Goal: Find contact information: Find contact information

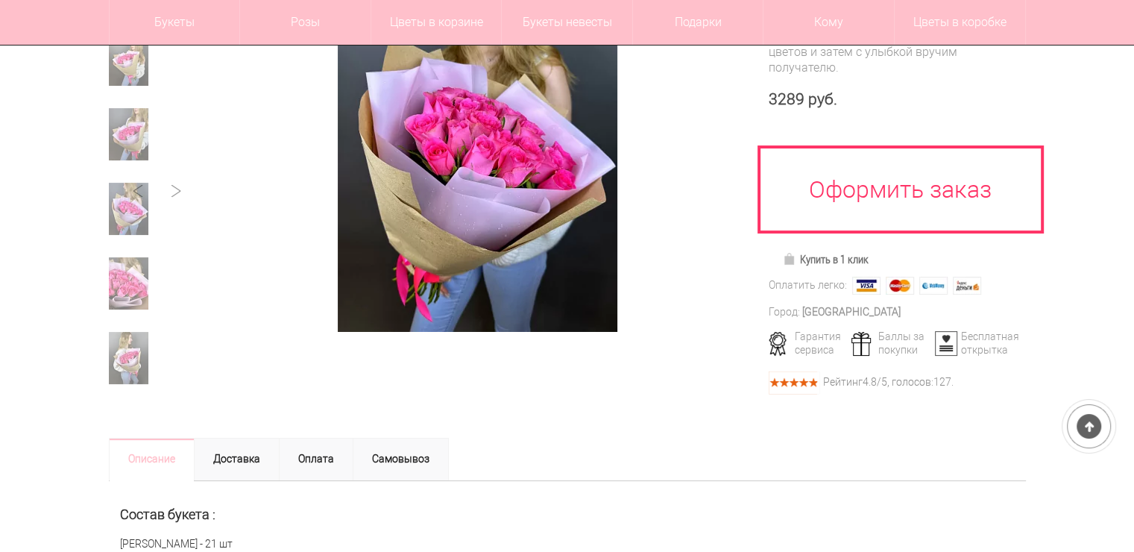
scroll to position [265, 0]
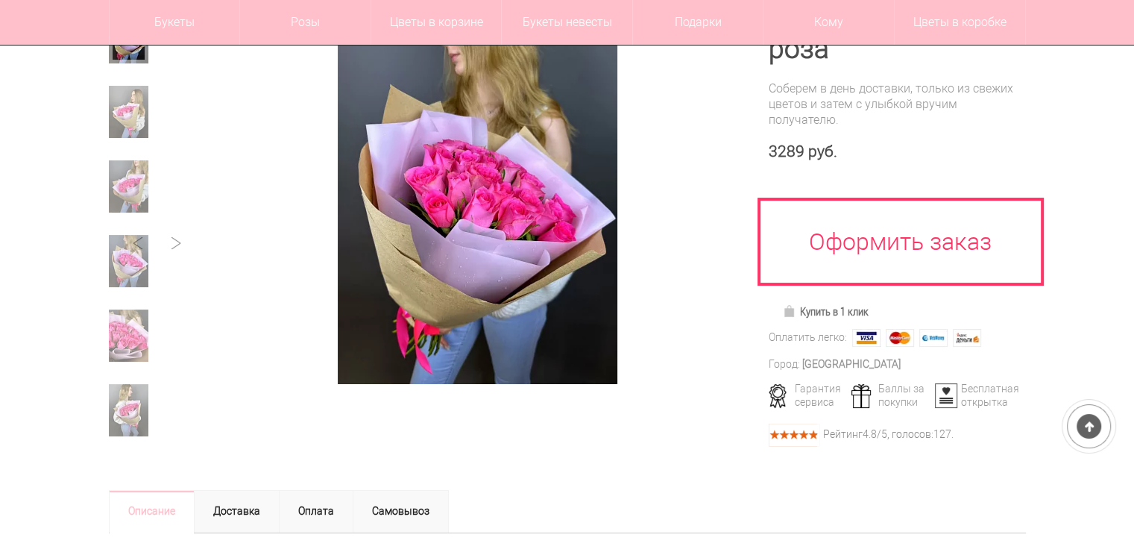
drag, startPoint x: 1144, startPoint y: 36, endPoint x: 1143, endPoint y: 72, distance: 36.5
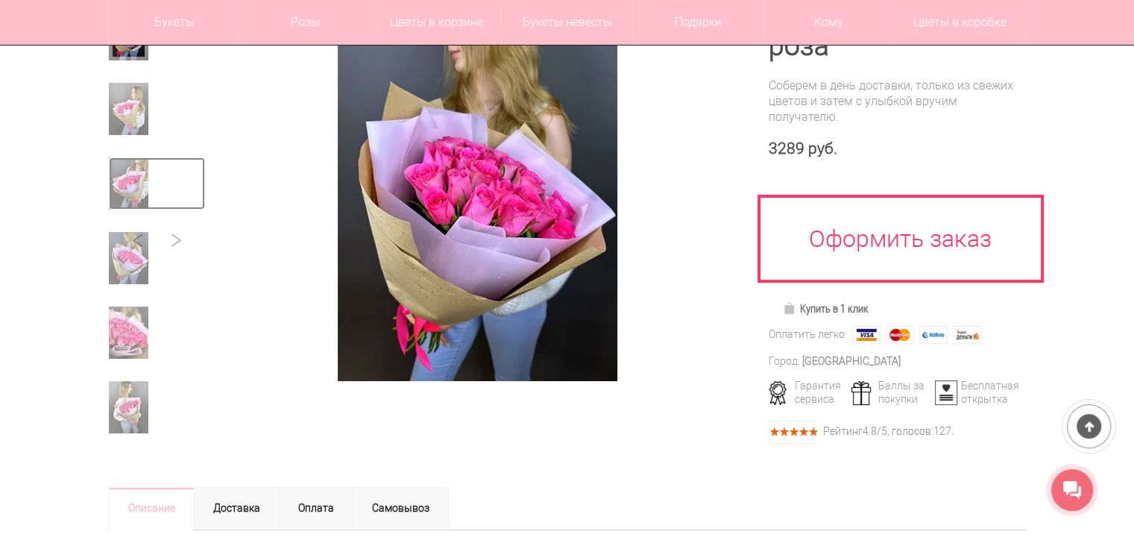
click at [130, 201] on img at bounding box center [129, 183] width 40 height 52
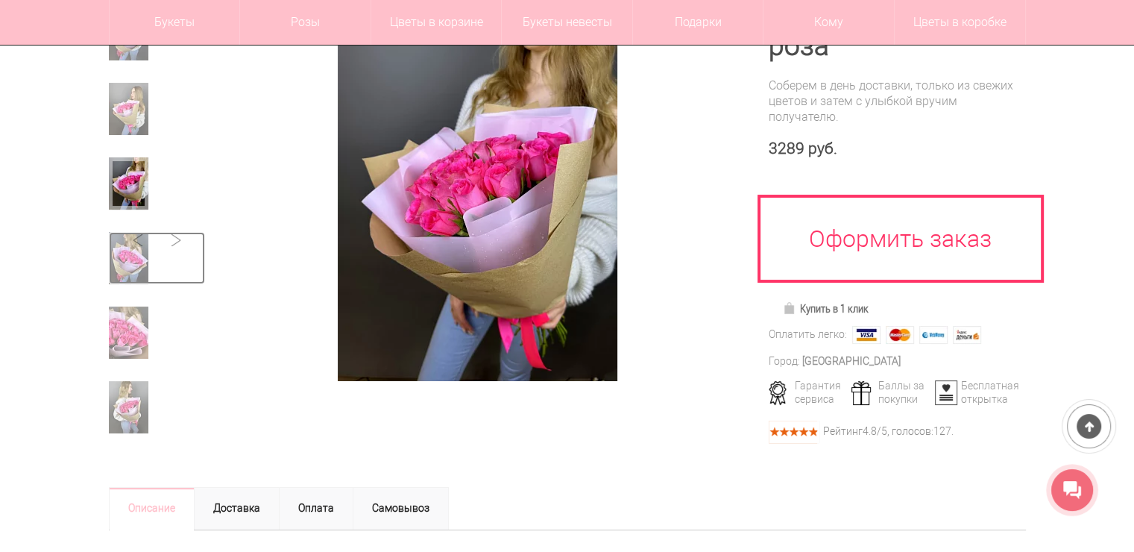
click at [130, 244] on img at bounding box center [129, 258] width 40 height 52
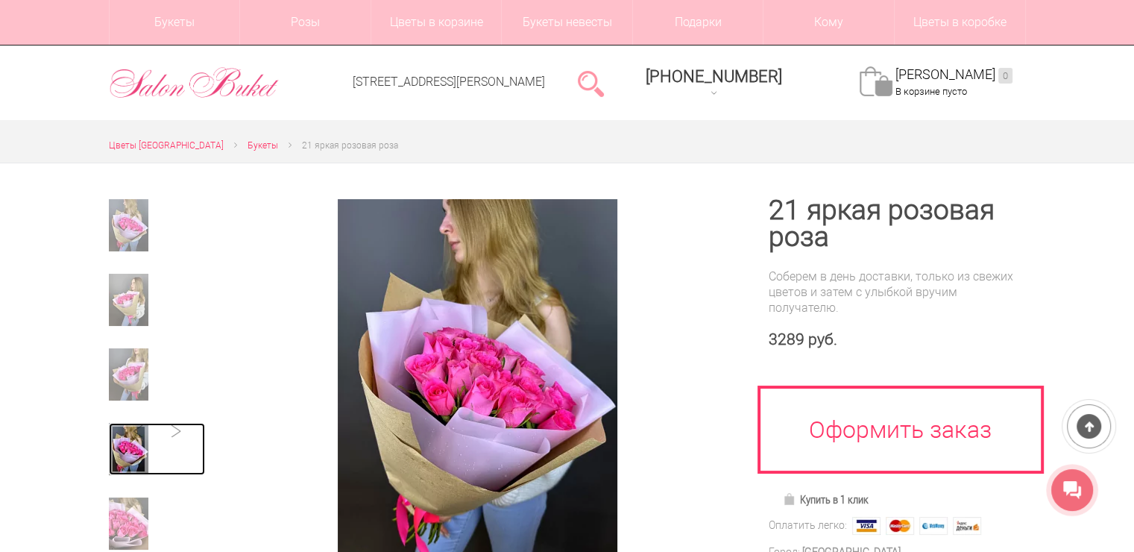
scroll to position [0, 0]
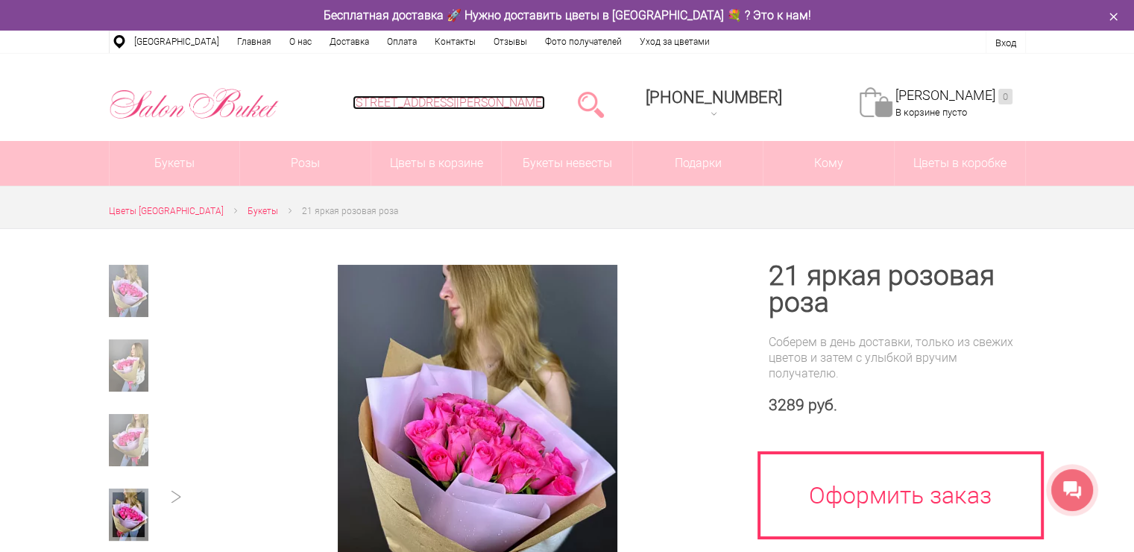
click at [545, 103] on link "[STREET_ADDRESS][PERSON_NAME]" at bounding box center [449, 102] width 192 height 14
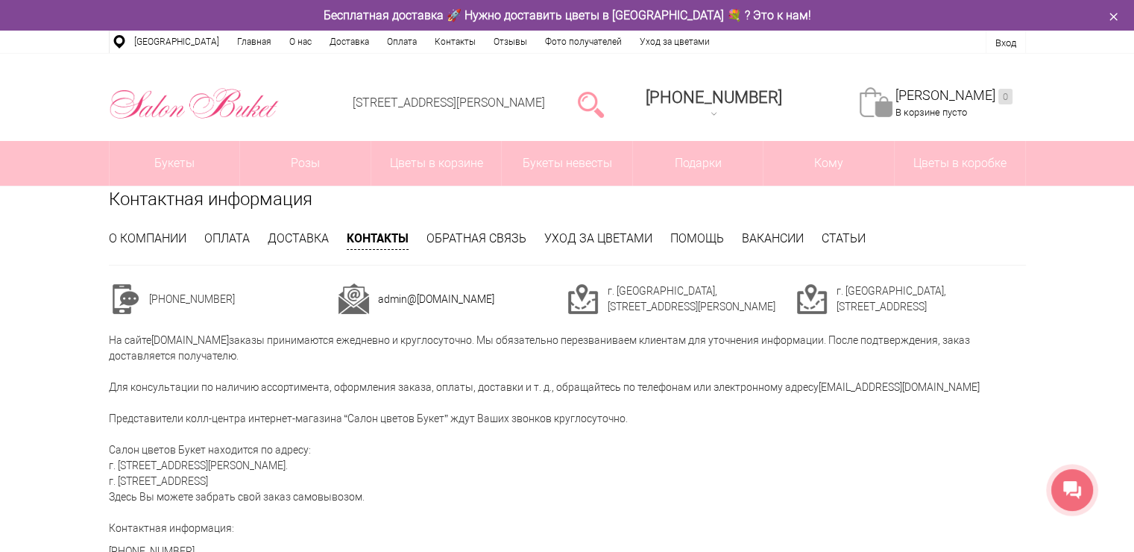
click at [645, 295] on td "г. Нижний Новгород, ул. Ванеева, д. 19" at bounding box center [701, 298] width 189 height 31
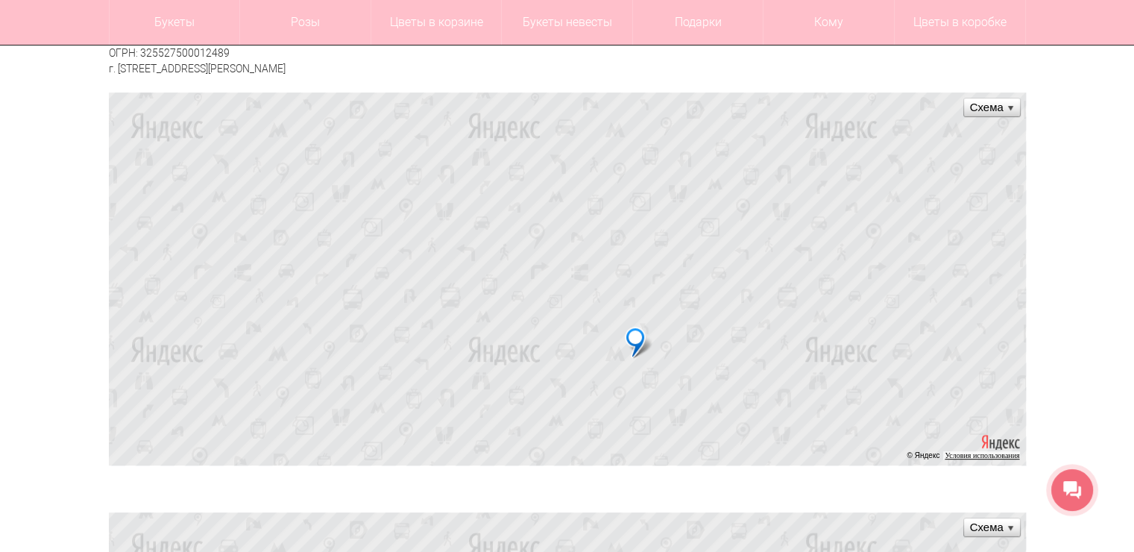
scroll to position [569, 0]
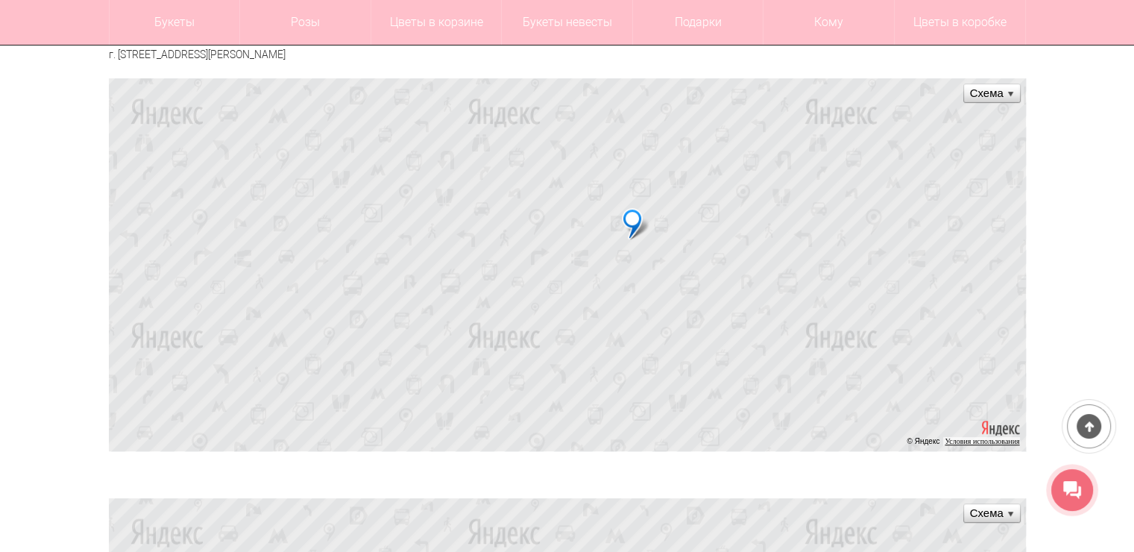
drag, startPoint x: 728, startPoint y: 309, endPoint x: 748, endPoint y: 113, distance: 196.2
click at [748, 113] on ymaps at bounding box center [567, 264] width 917 height 373
drag, startPoint x: 765, startPoint y: 221, endPoint x: 697, endPoint y: 498, distance: 285.4
click at [697, 498] on div "Контактная информация О компании Оплата Доставка Контакты Обратная связь Уход з…" at bounding box center [567, 244] width 939 height 1345
click at [644, 300] on ymaps at bounding box center [567, 264] width 917 height 373
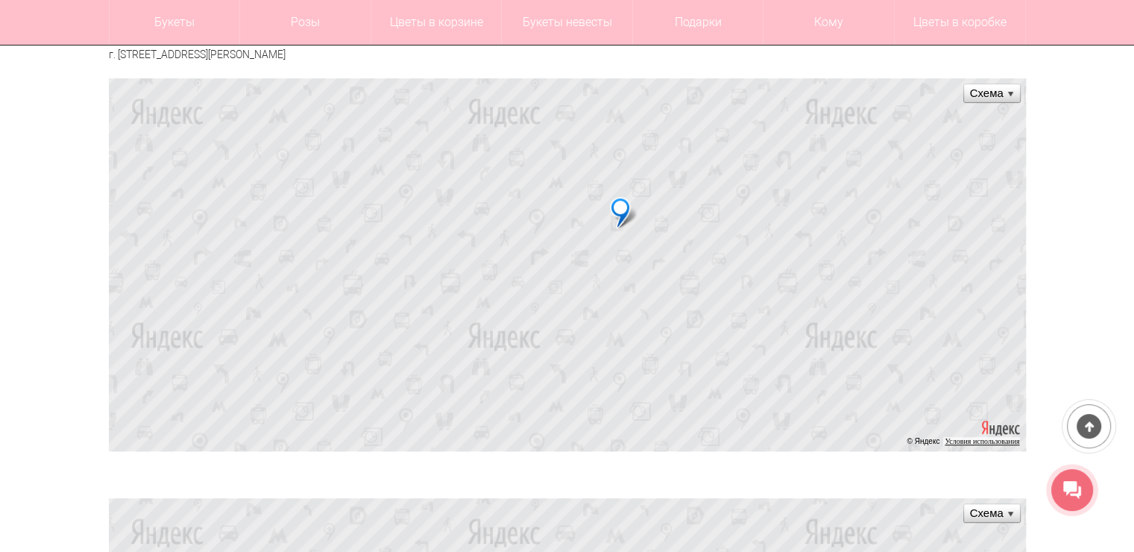
click at [644, 300] on ymaps at bounding box center [567, 264] width 917 height 373
drag, startPoint x: 552, startPoint y: 247, endPoint x: 648, endPoint y: 416, distance: 193.9
click at [648, 416] on ymaps at bounding box center [567, 264] width 917 height 373
drag, startPoint x: 695, startPoint y: 278, endPoint x: 537, endPoint y: 209, distance: 172.2
click at [537, 209] on ymaps at bounding box center [567, 264] width 917 height 373
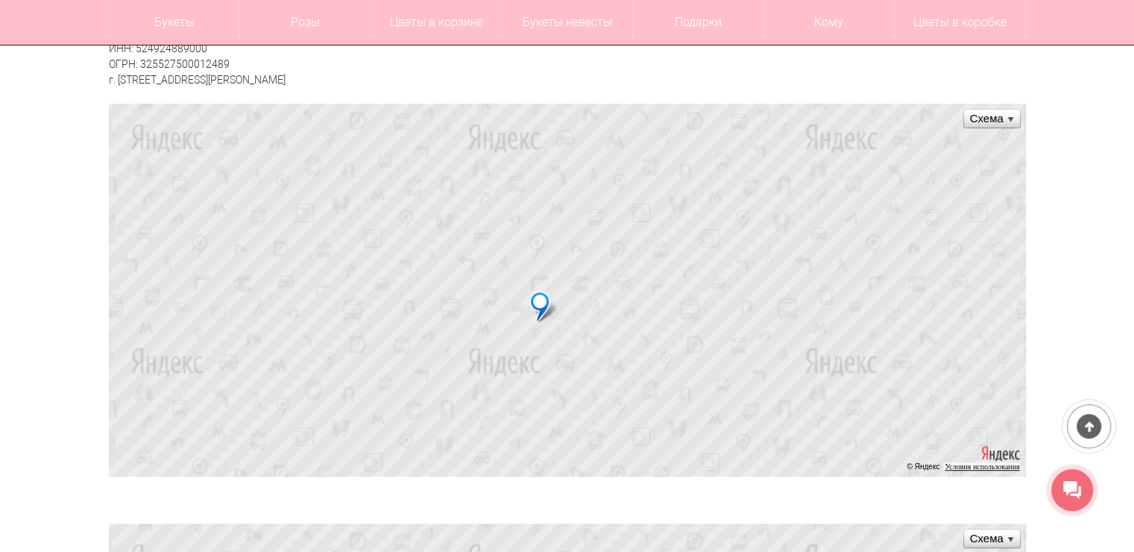
scroll to position [563, 0]
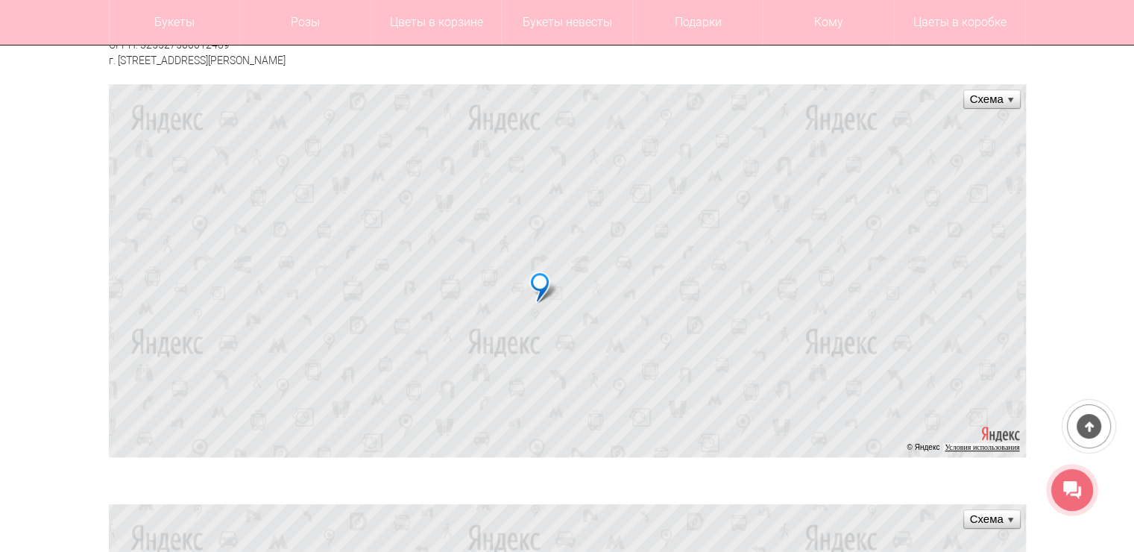
click at [1055, 508] on div at bounding box center [1072, 490] width 42 height 42
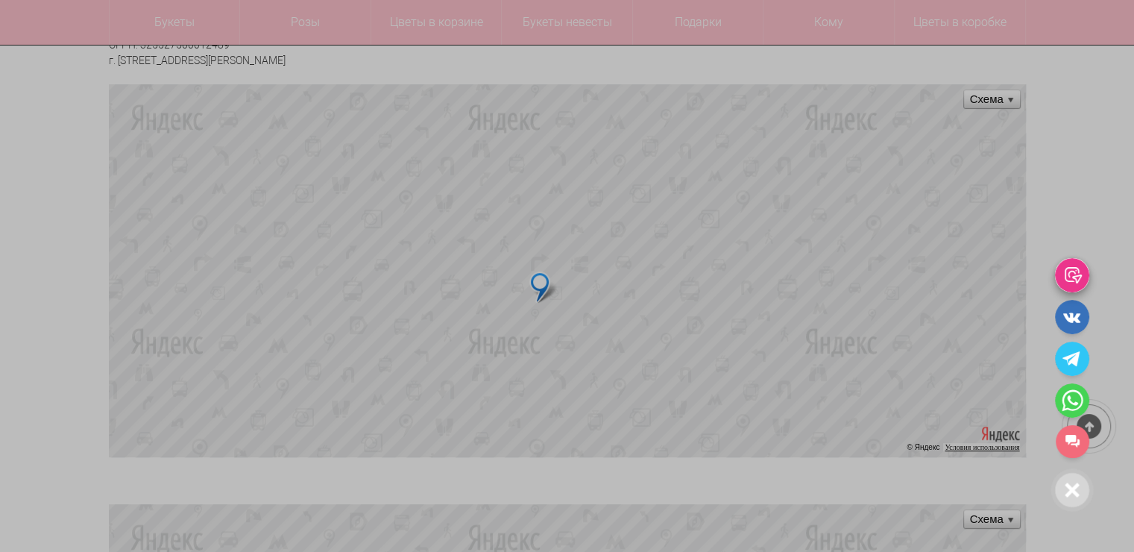
click at [1061, 284] on icon at bounding box center [1072, 275] width 34 height 34
click at [1072, 439] on link "[PERSON_NAME] НН" at bounding box center [1072, 441] width 34 height 33
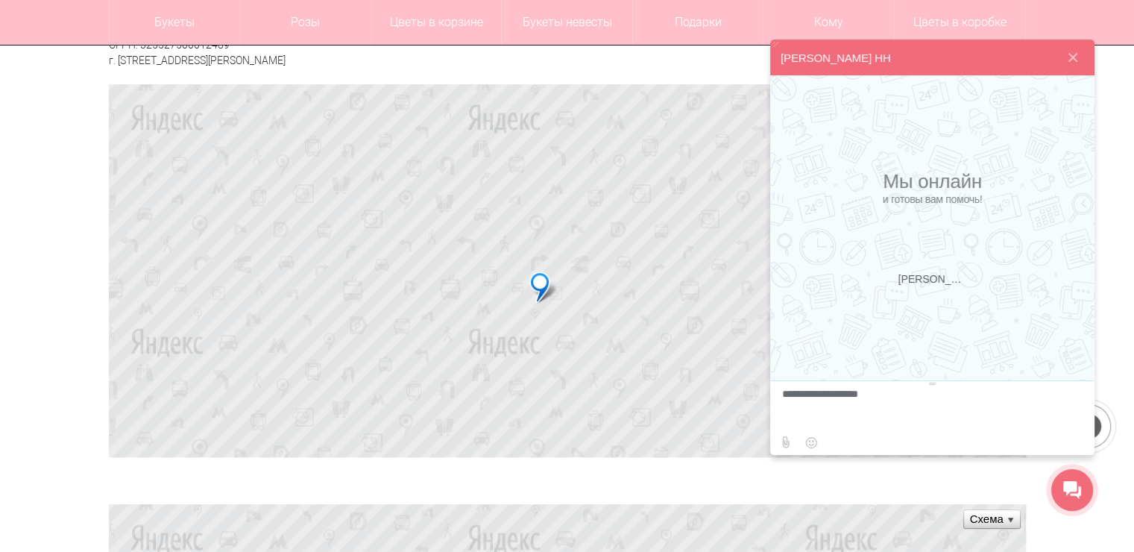
click at [947, 409] on textarea at bounding box center [930, 408] width 297 height 40
click at [948, 407] on textarea at bounding box center [930, 408] width 297 height 40
type textarea "*"
type textarea "**********"
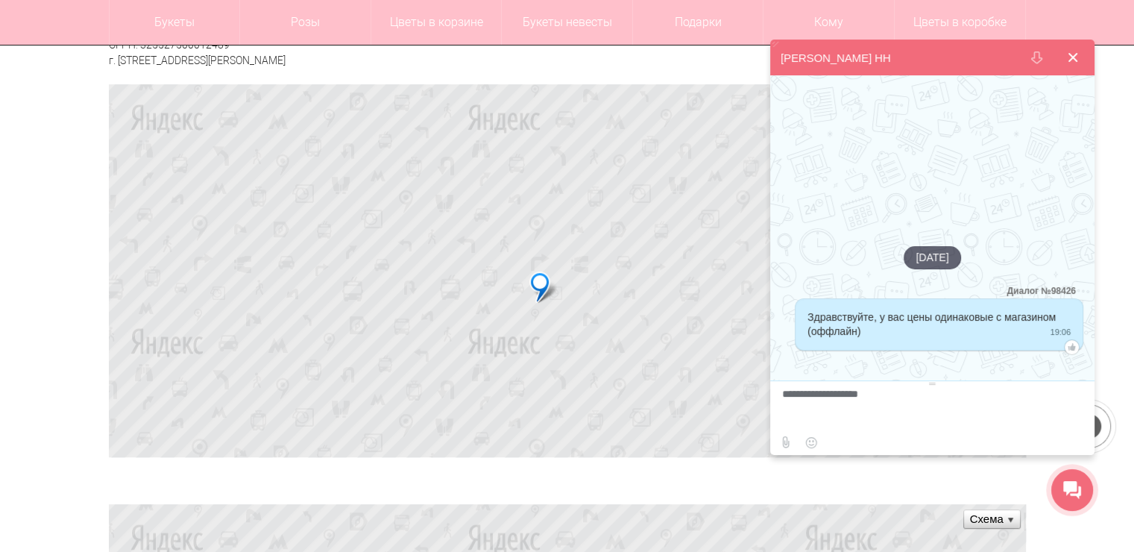
click at [1069, 60] on button at bounding box center [1073, 58] width 36 height 36
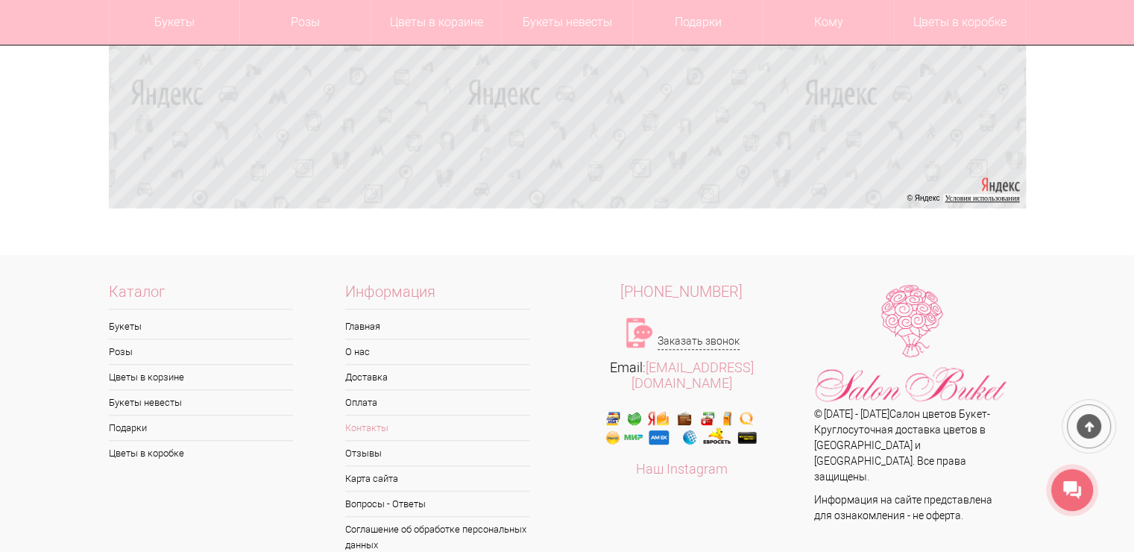
scroll to position [1233, 0]
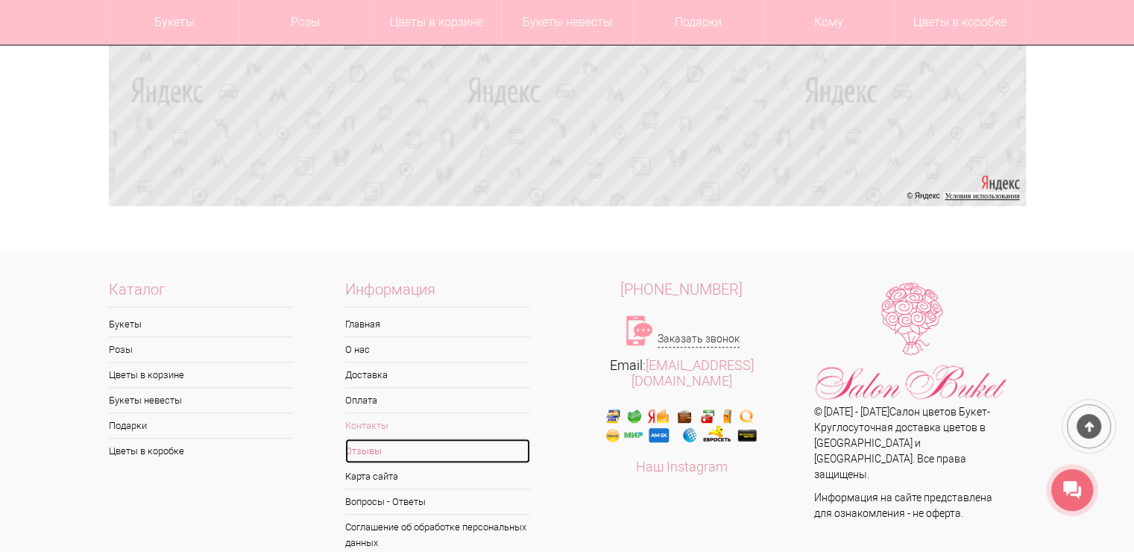
click at [383, 451] on link "Отзывы" at bounding box center [437, 450] width 185 height 25
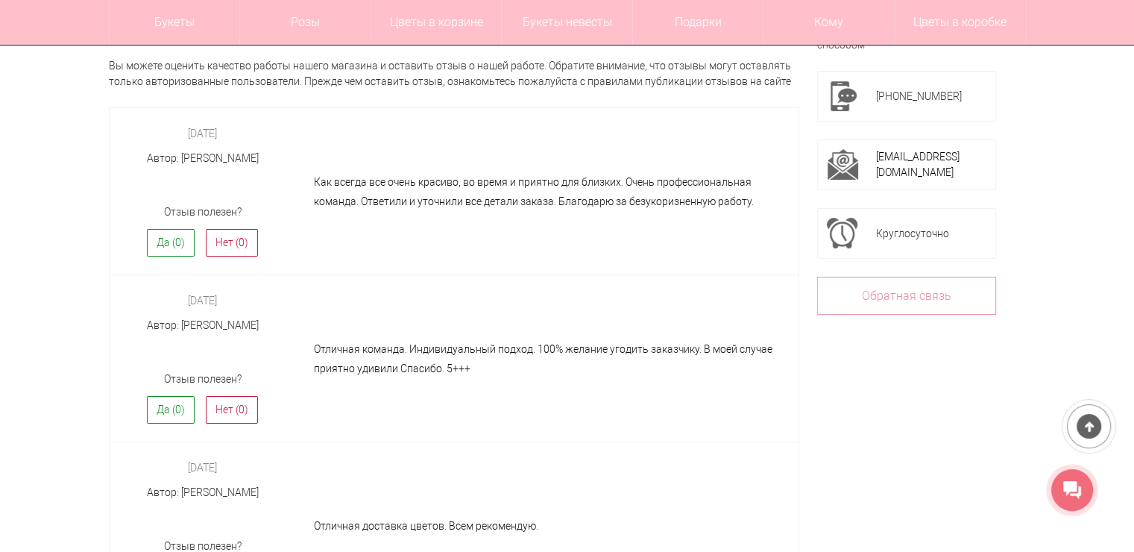
scroll to position [210, 0]
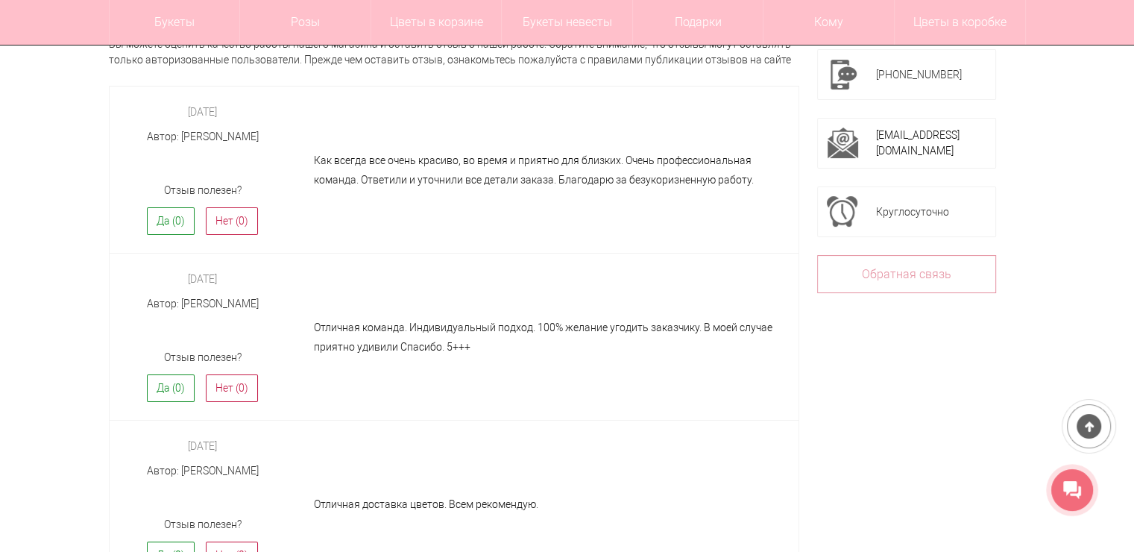
click at [1061, 480] on div at bounding box center [1072, 490] width 42 height 42
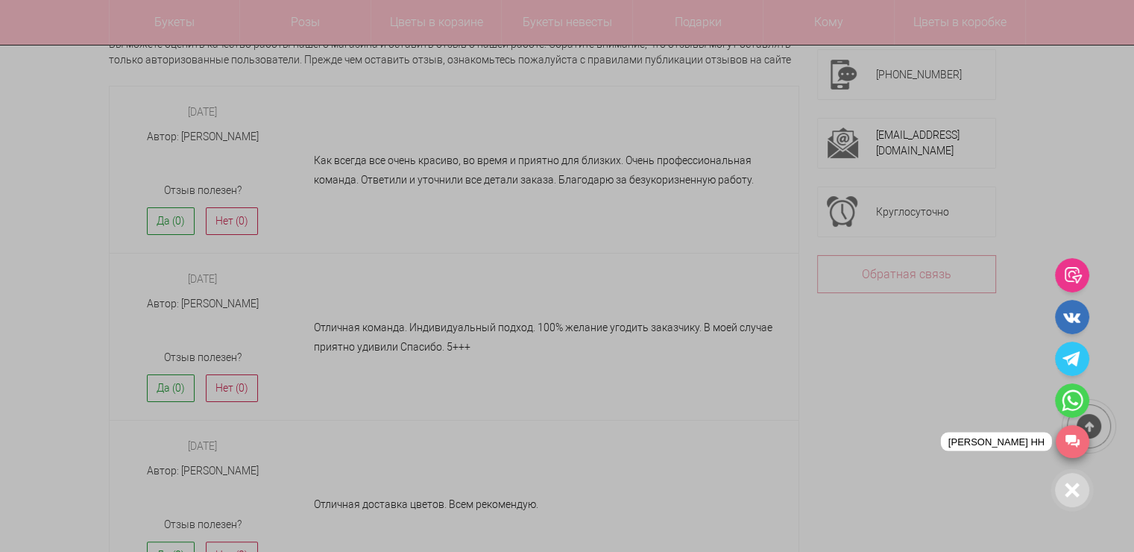
click at [1067, 447] on link "[PERSON_NAME] НН" at bounding box center [1072, 441] width 34 height 33
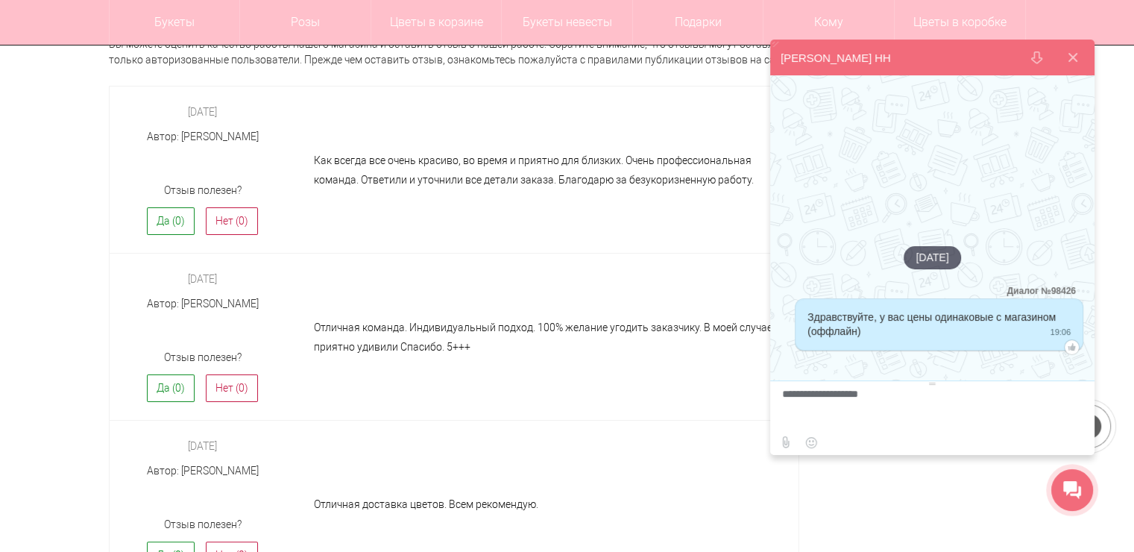
click at [1070, 48] on button at bounding box center [1073, 58] width 36 height 36
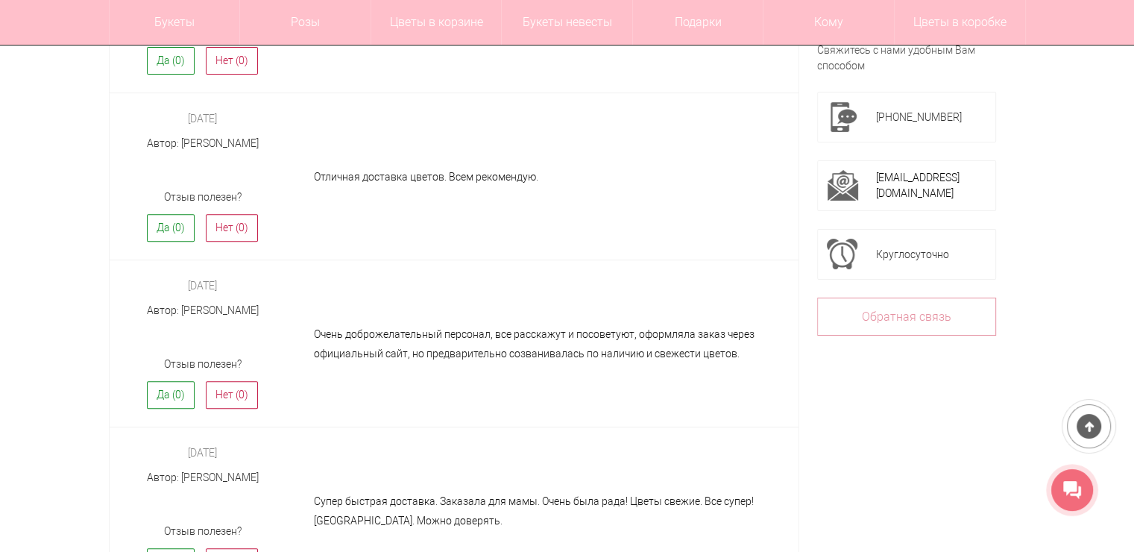
scroll to position [0, 0]
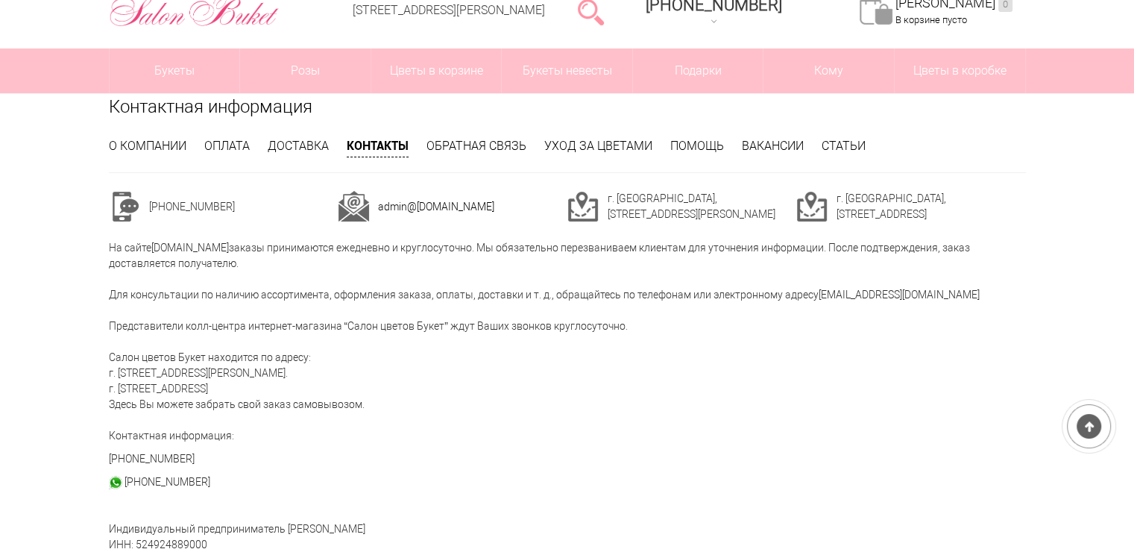
scroll to position [90, 0]
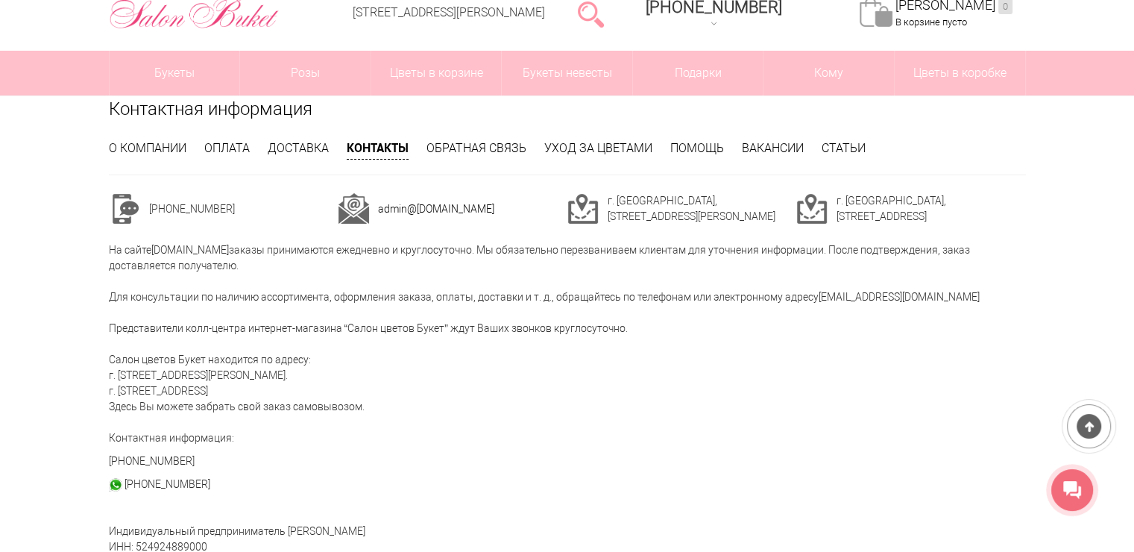
click at [1085, 473] on div at bounding box center [1072, 490] width 42 height 42
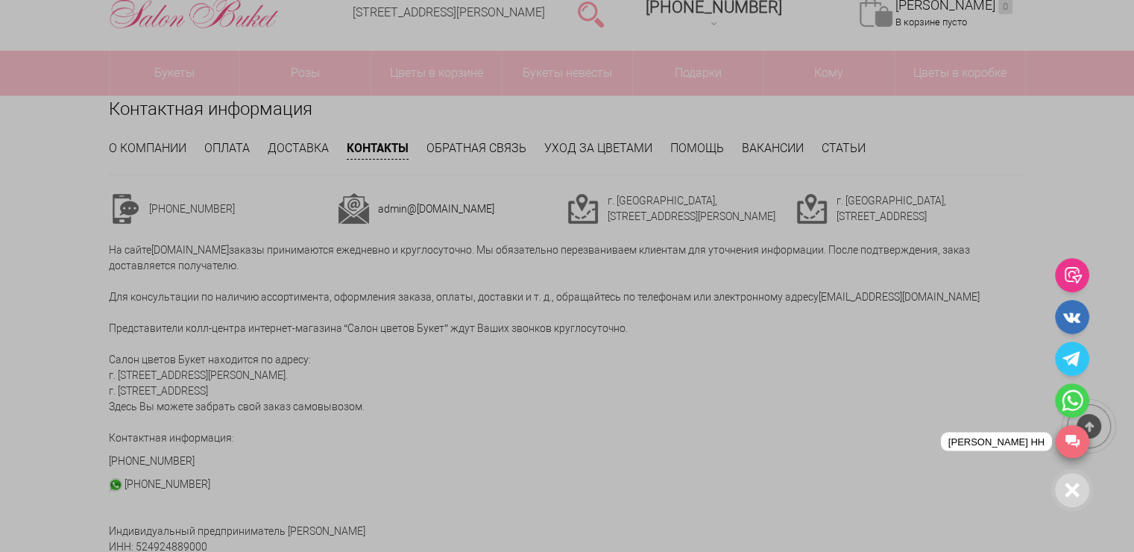
click at [1070, 432] on link "[PERSON_NAME] НН" at bounding box center [1072, 441] width 34 height 33
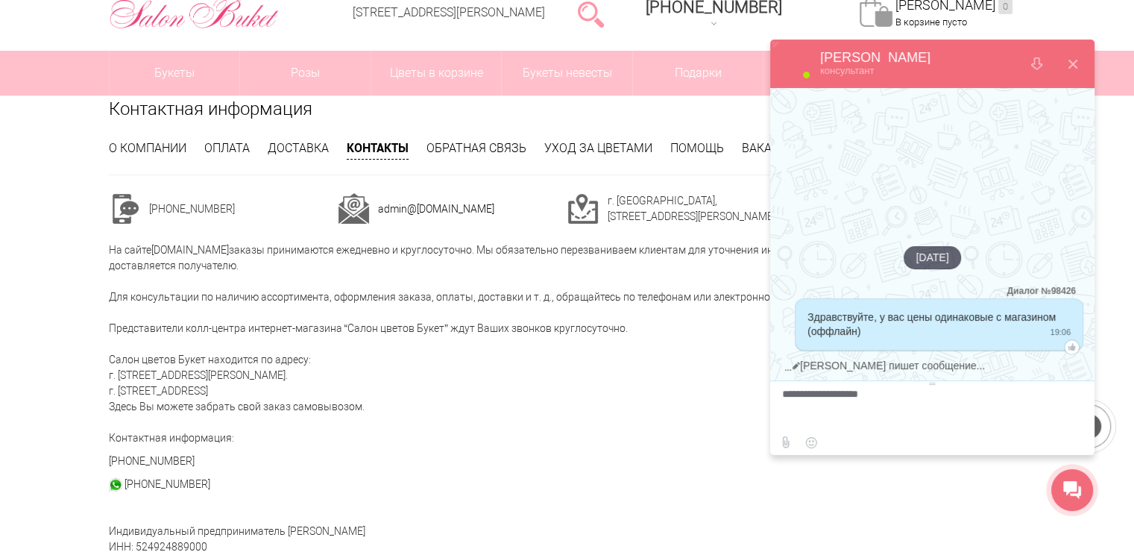
drag, startPoint x: 104, startPoint y: 373, endPoint x: 293, endPoint y: 377, distance: 188.6
copy div "г. [STREET_ADDRESS][PERSON_NAME]"
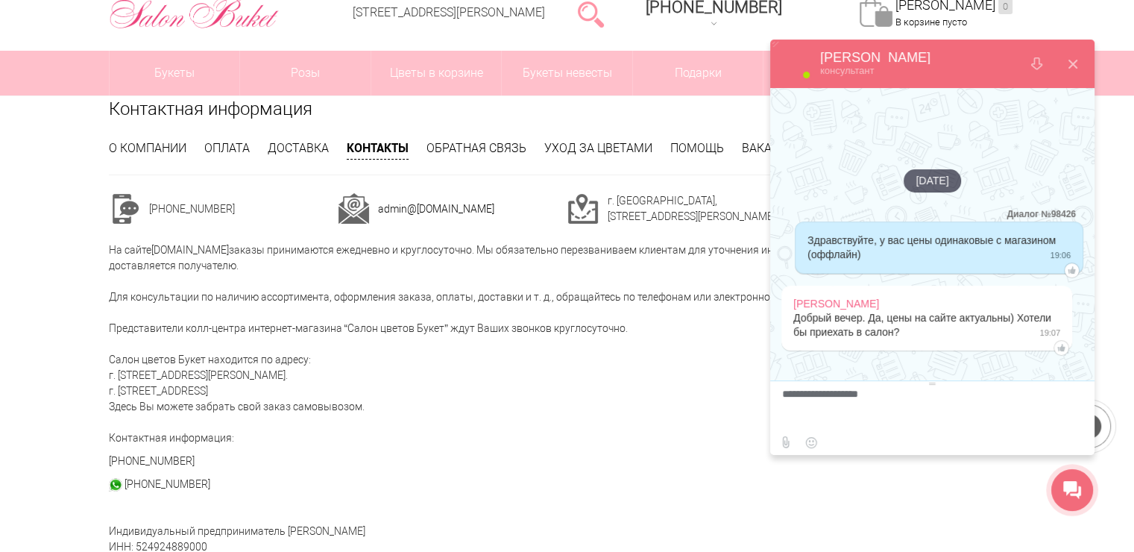
click at [877, 400] on textarea at bounding box center [930, 408] width 297 height 40
type textarea "**********"
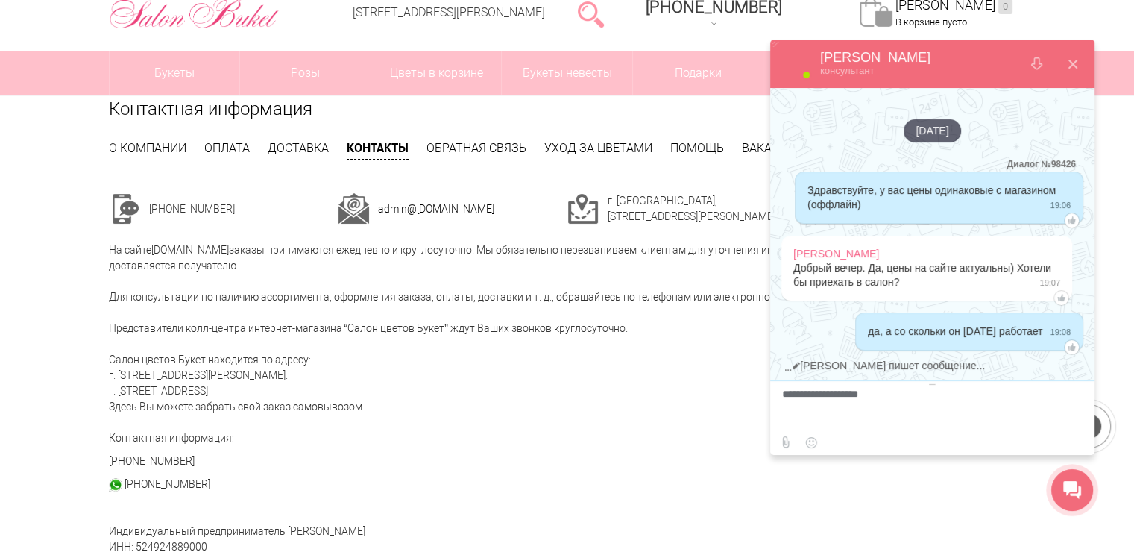
paste textarea "**********"
type textarea "**********"
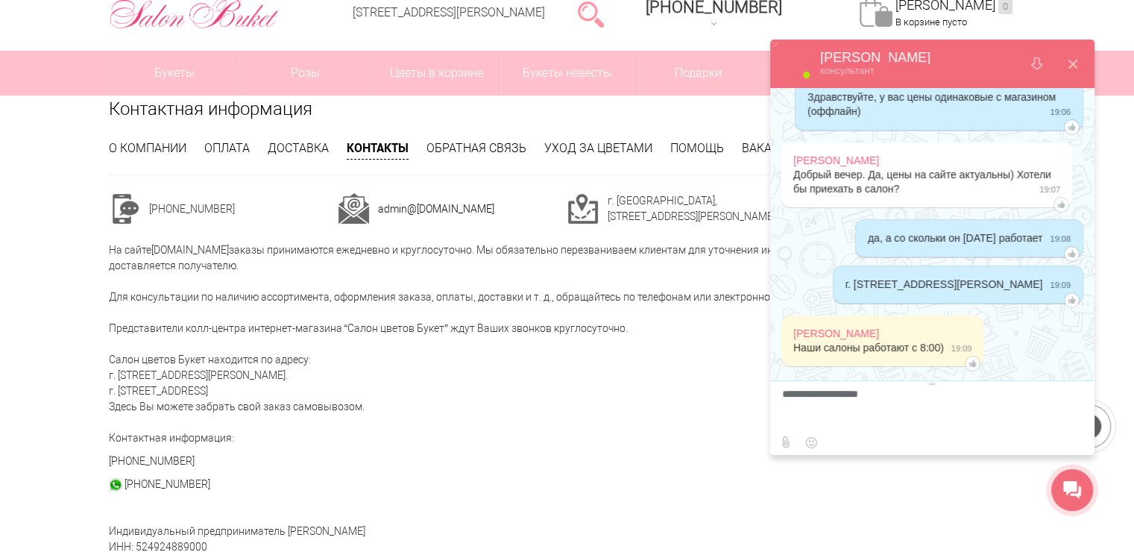
scroll to position [86, 0]
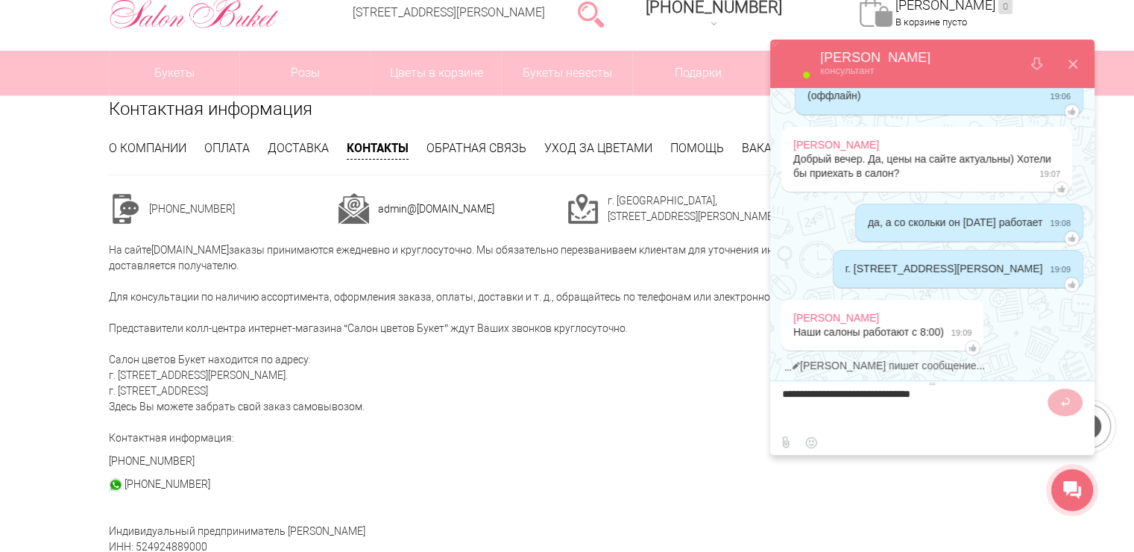
type textarea "**********"
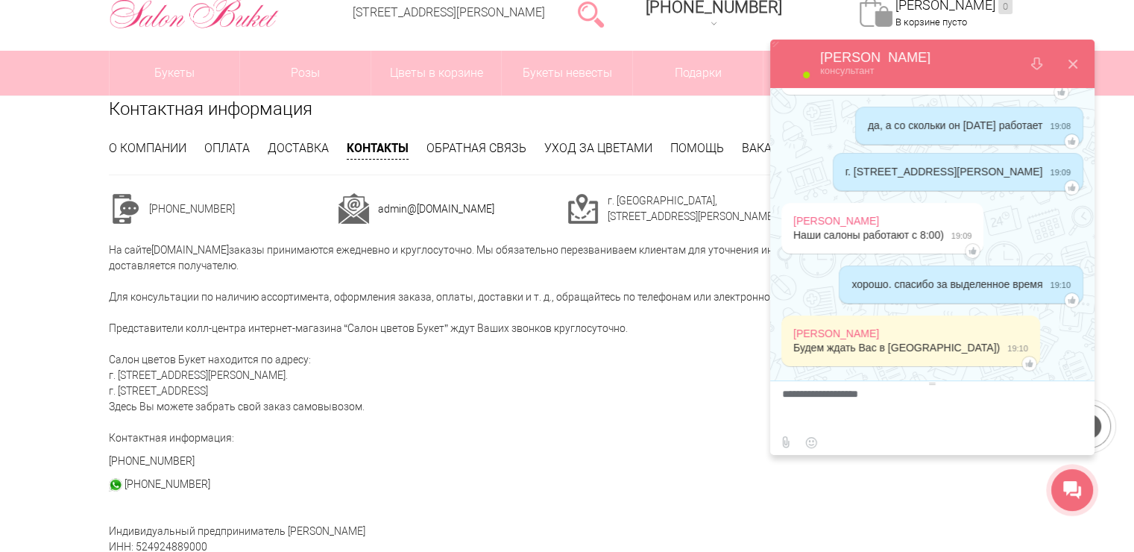
scroll to position [199, 0]
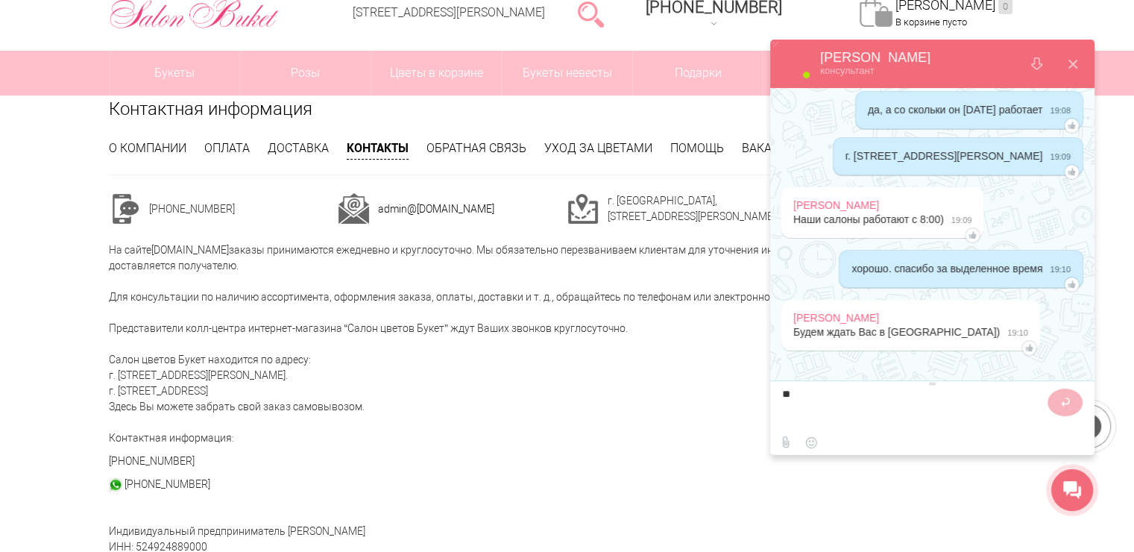
type textarea "*"
type textarea "*******"
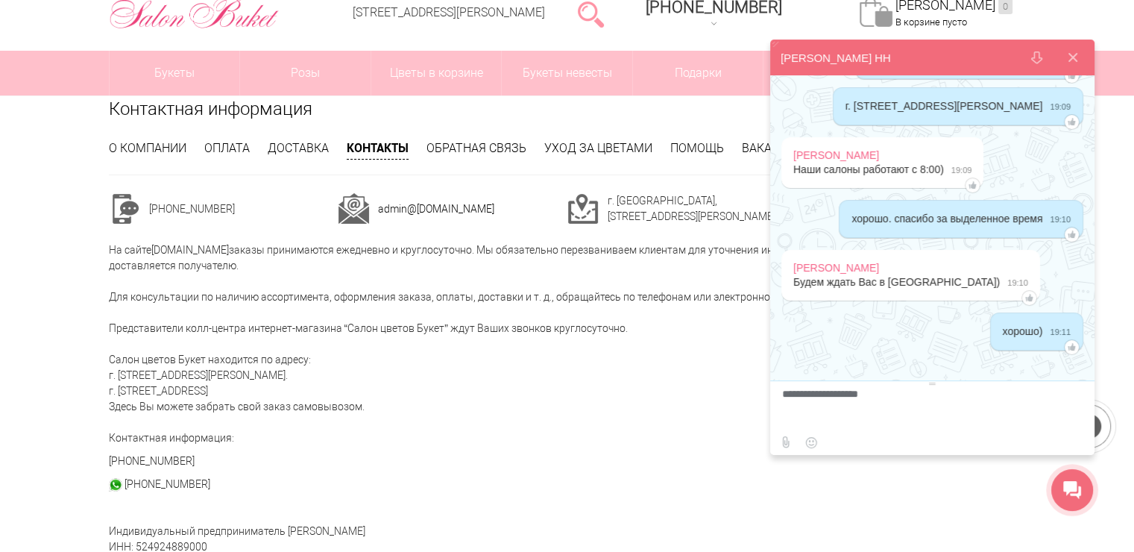
scroll to position [236, 0]
